Goal: Navigation & Orientation: Understand site structure

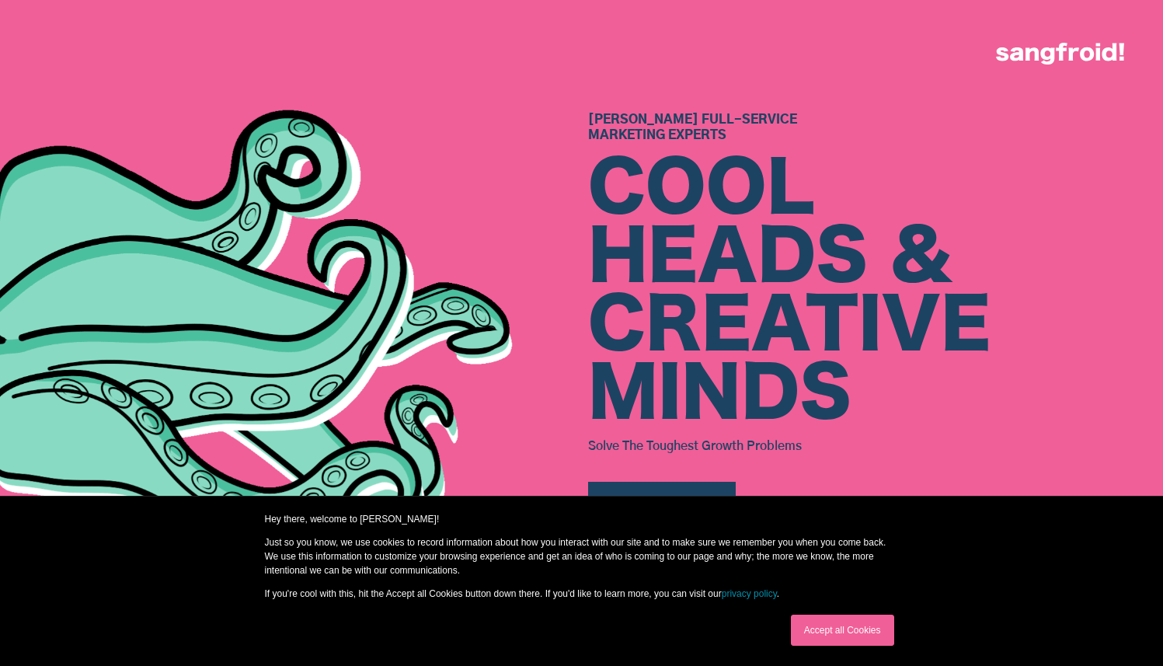
click at [830, 639] on link "Accept all Cookies" at bounding box center [842, 629] width 103 height 31
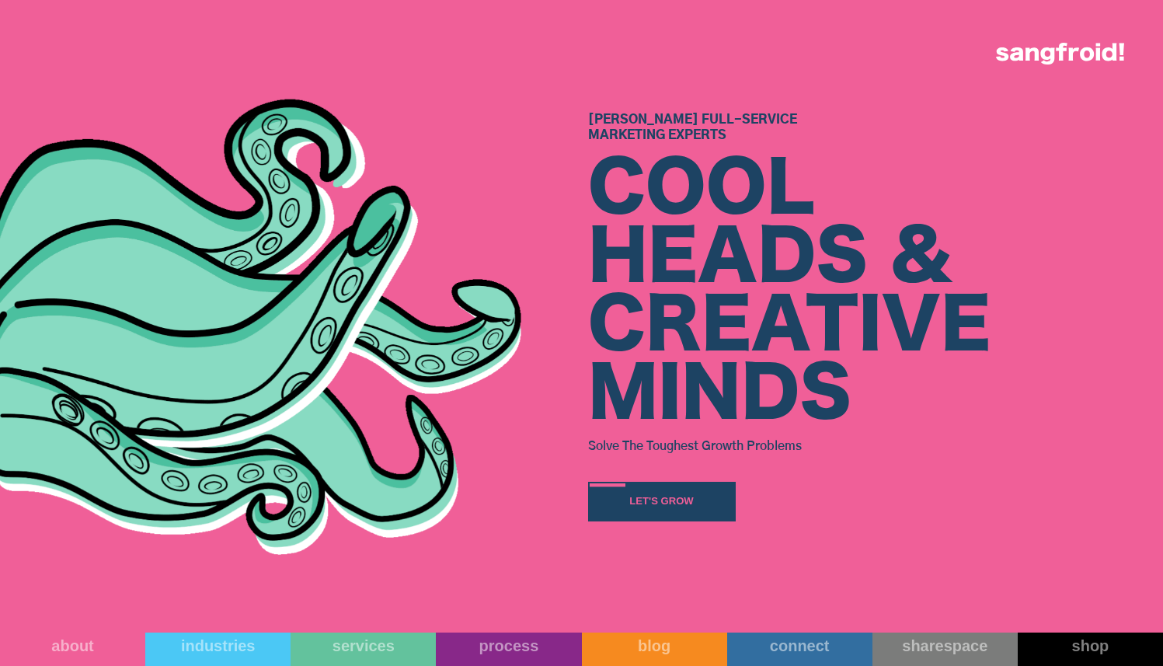
scroll to position [357, 0]
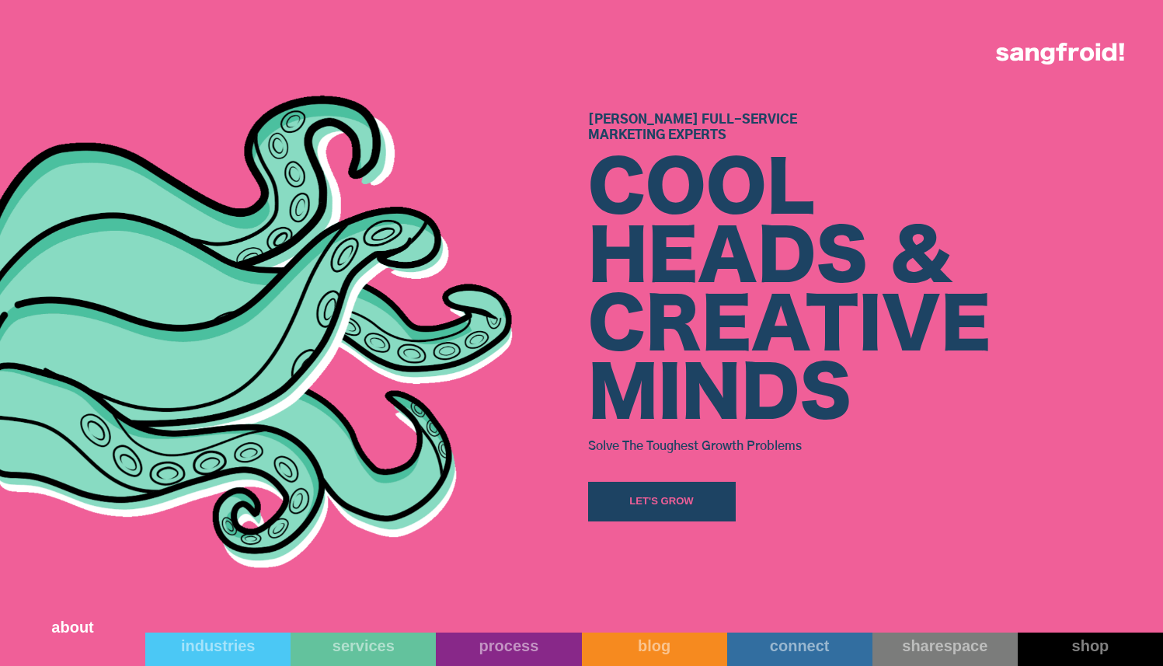
click at [92, 622] on div "about" at bounding box center [72, 627] width 145 height 19
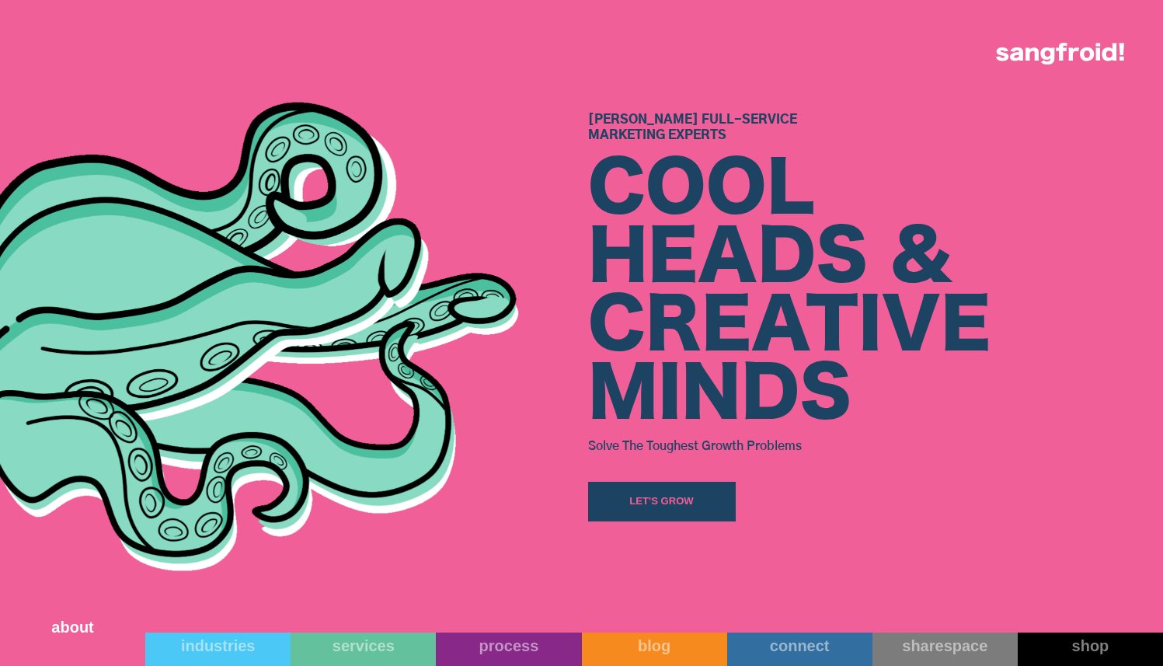
scroll to position [571, 0]
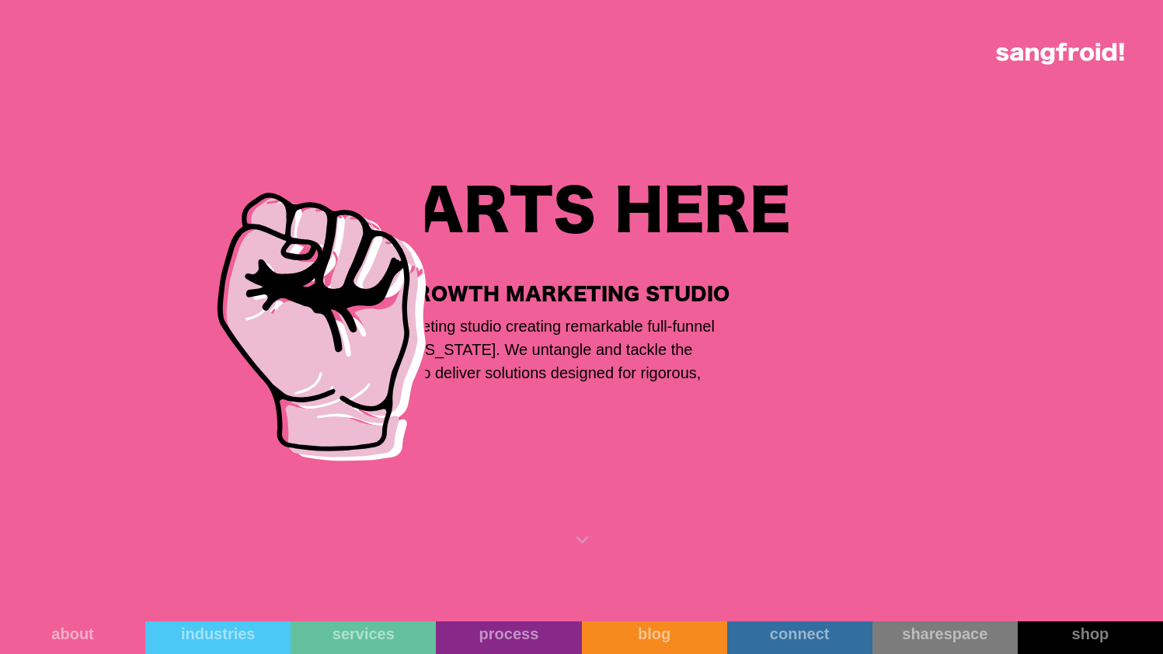
scroll to position [1822, 11]
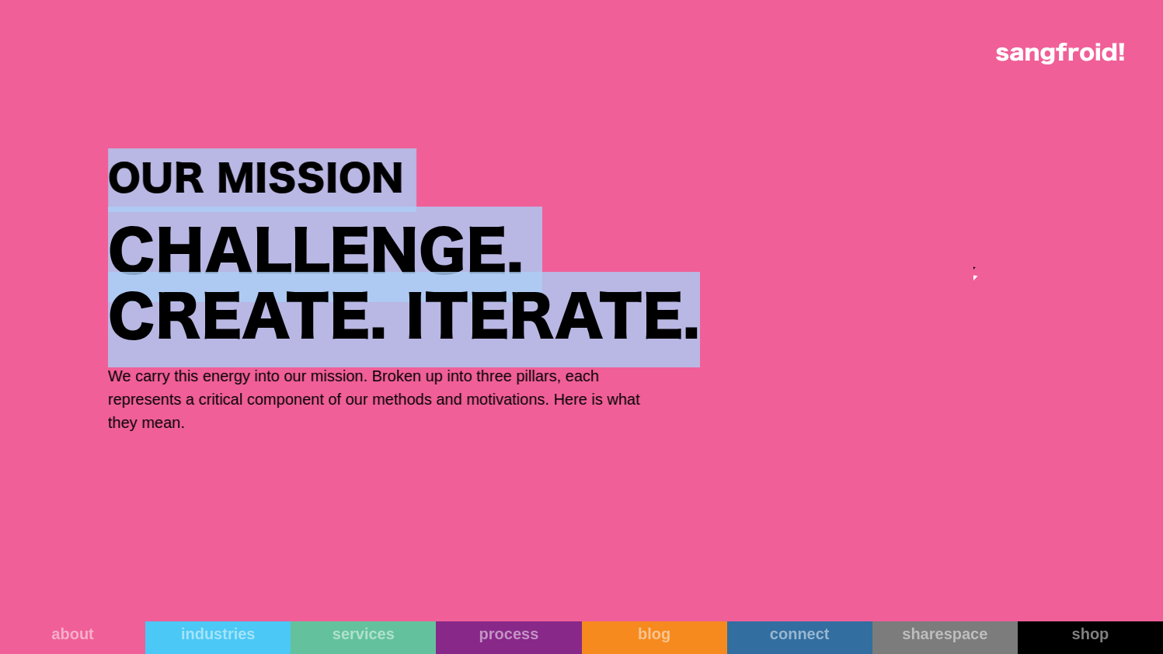
drag, startPoint x: 973, startPoint y: 301, endPoint x: 976, endPoint y: -44, distance: 345.7
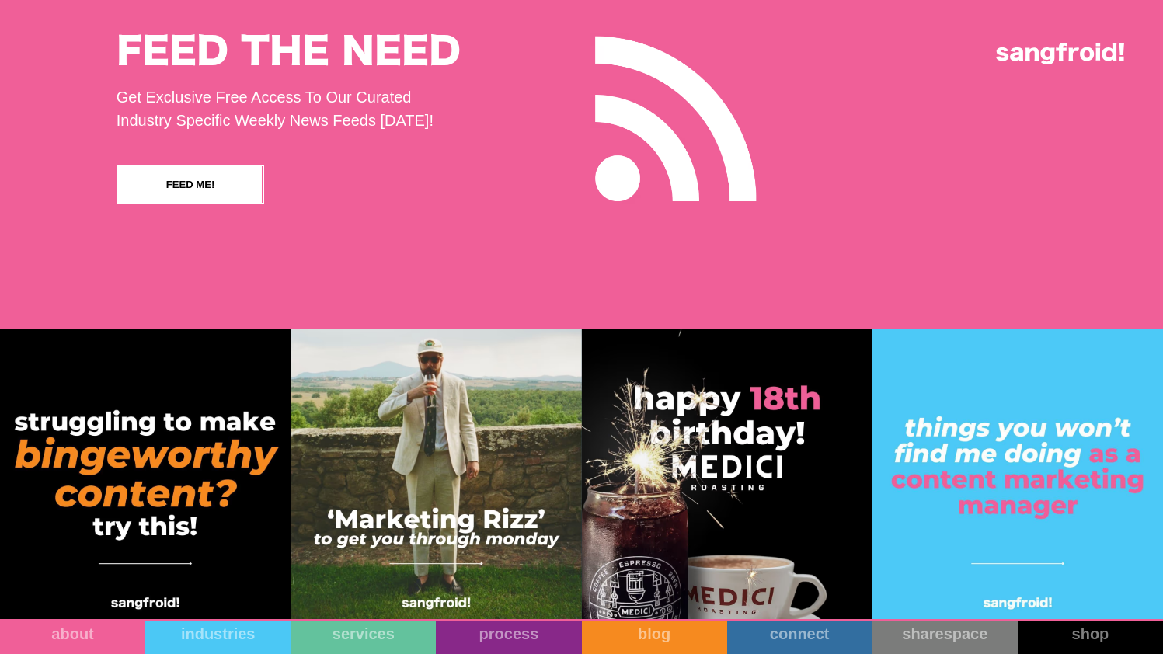
scroll to position [14307, 0]
click at [361, 626] on link "services" at bounding box center [363, 624] width 145 height 59
